Goal: Transaction & Acquisition: Purchase product/service

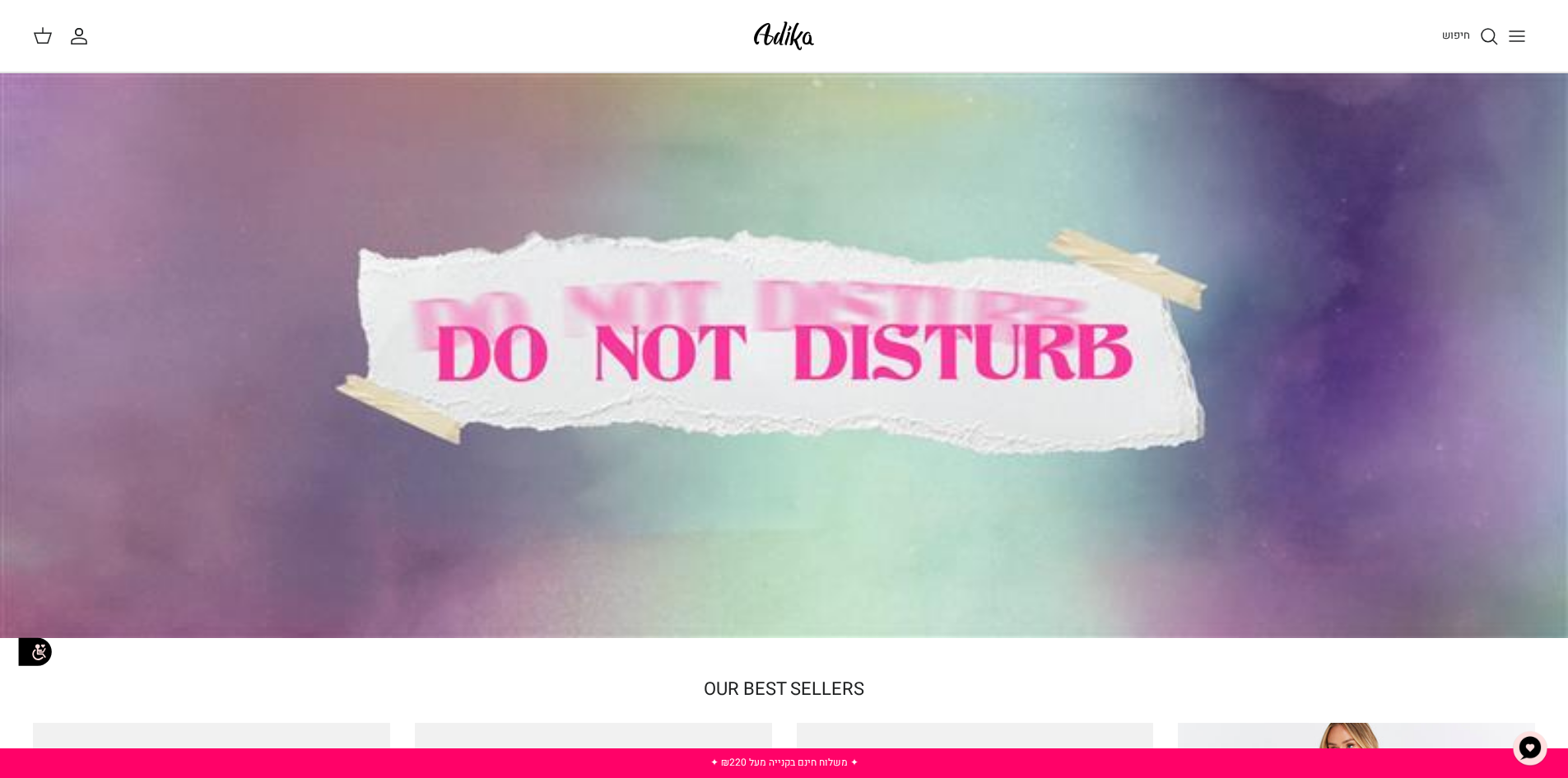
click at [952, 355] on div at bounding box center [784, 355] width 1568 height 565
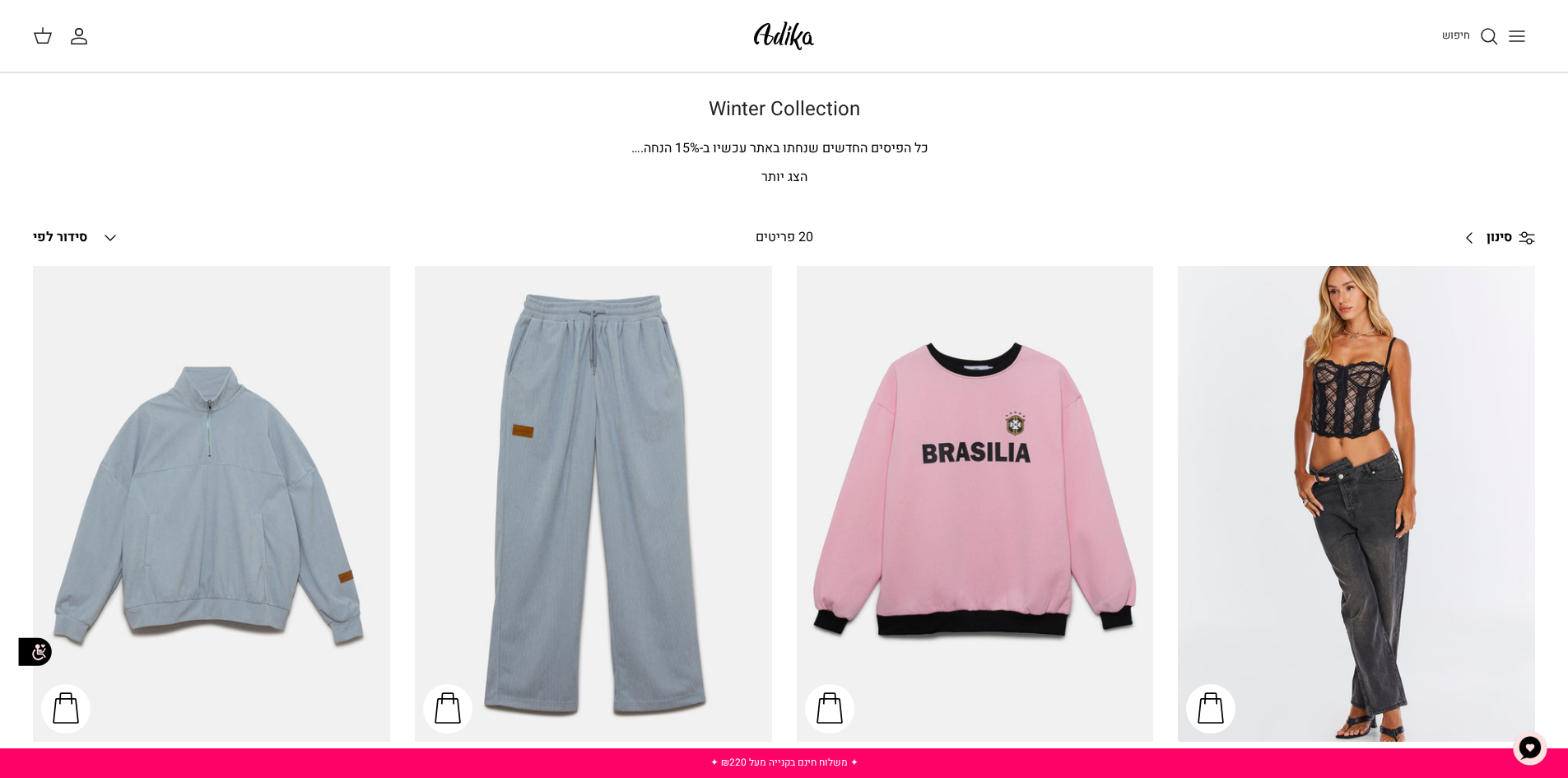
click at [779, 179] on p "הצג יותר" at bounding box center [785, 178] width 1153 height 22
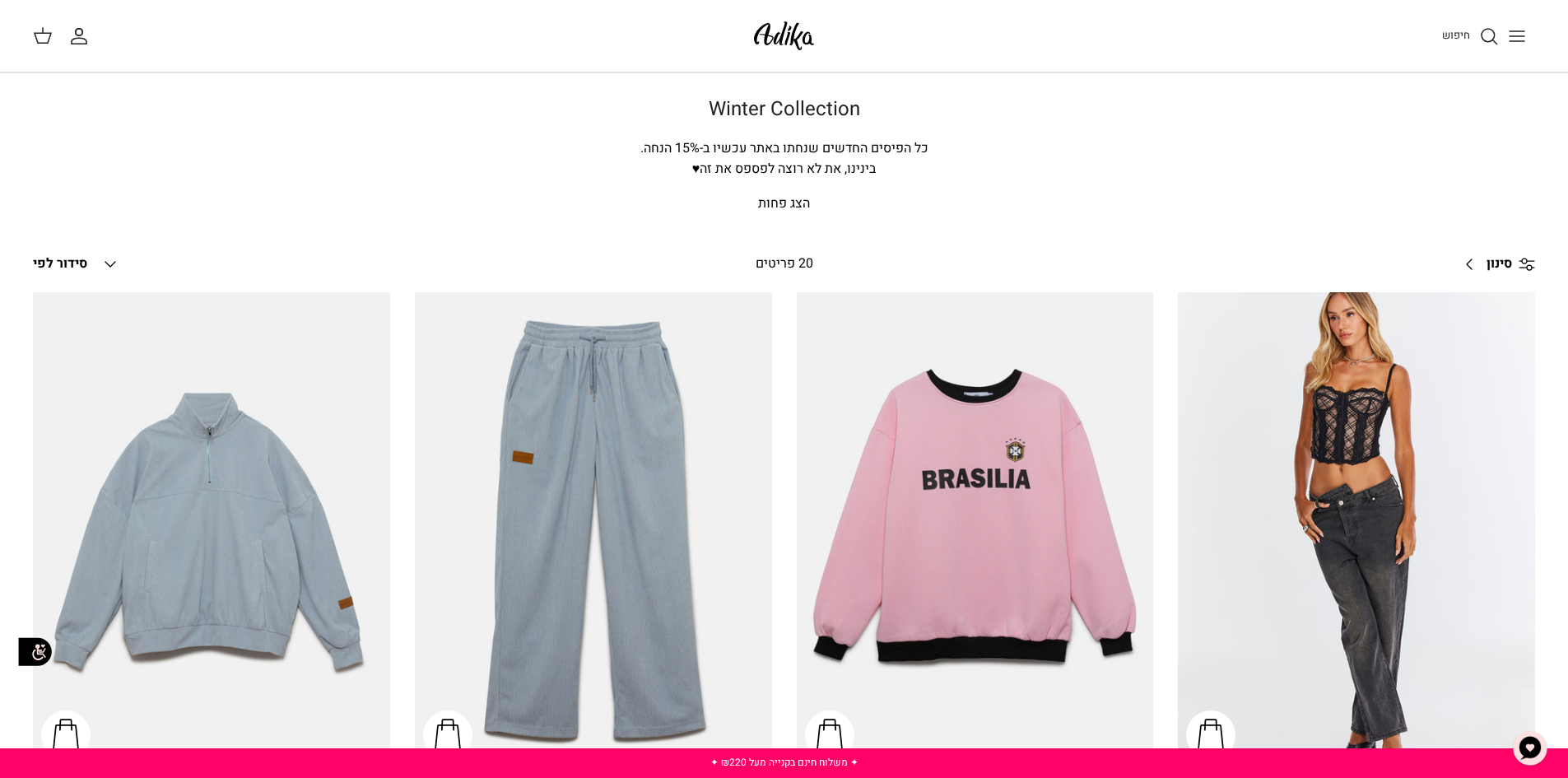
click at [723, 171] on span "בינינו, את לא רוצה לפספס את זה♥" at bounding box center [785, 169] width 184 height 20
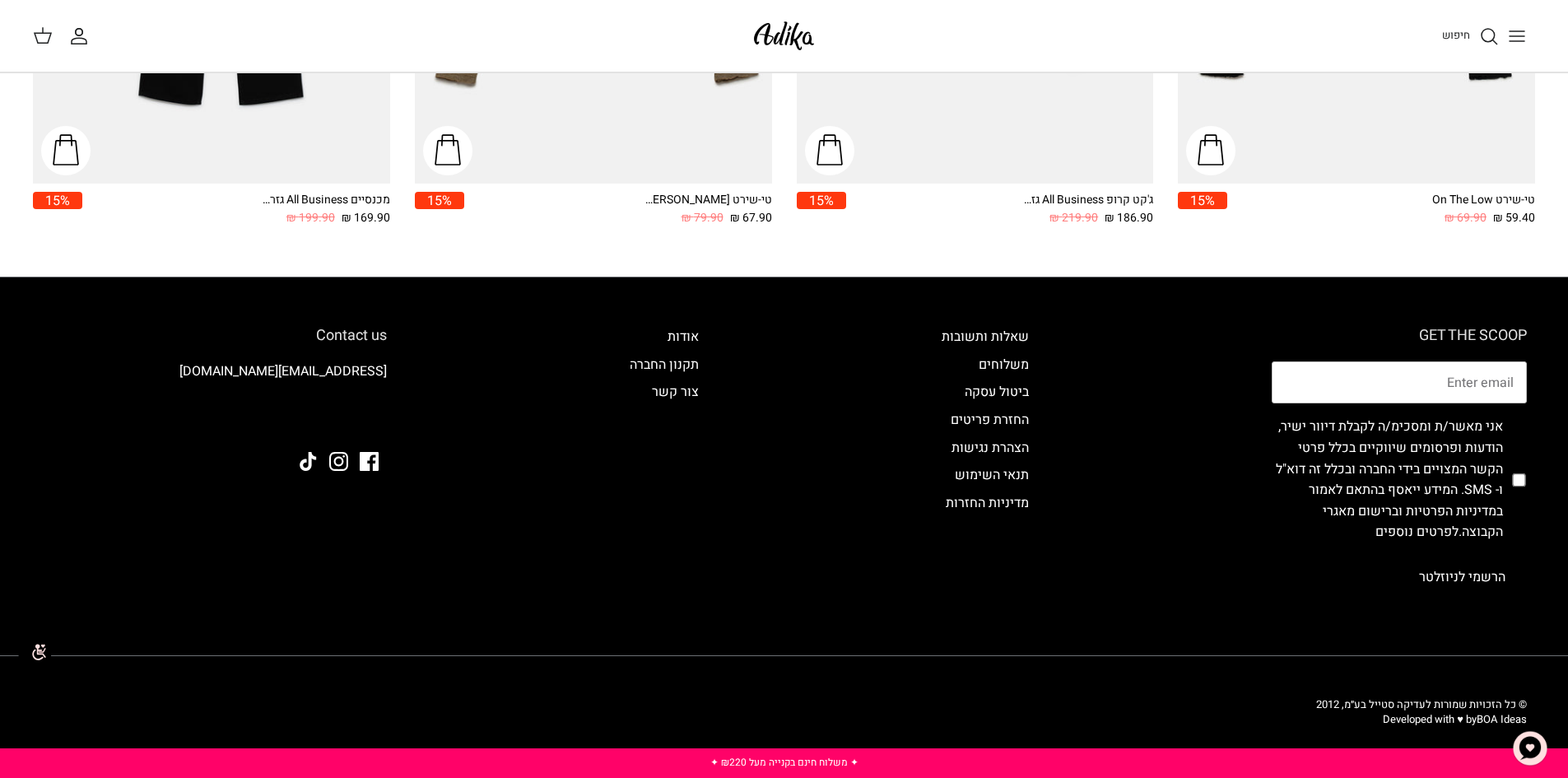
scroll to position [2831, 0]
